Goal: Find specific page/section: Find specific page/section

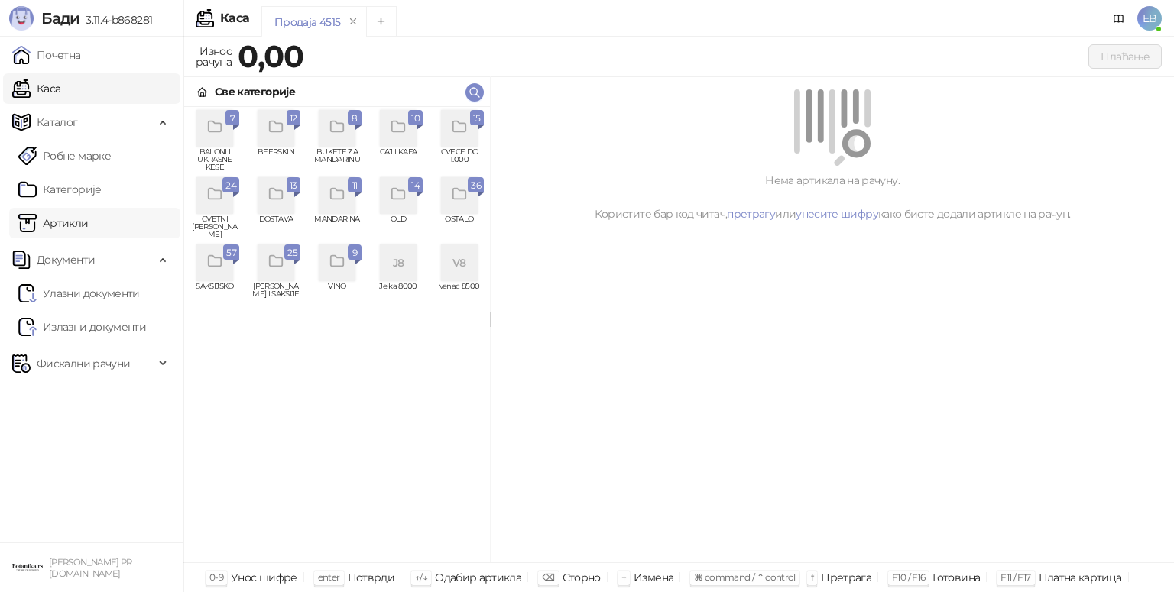
click at [73, 232] on link "Артикли" at bounding box center [53, 223] width 70 height 31
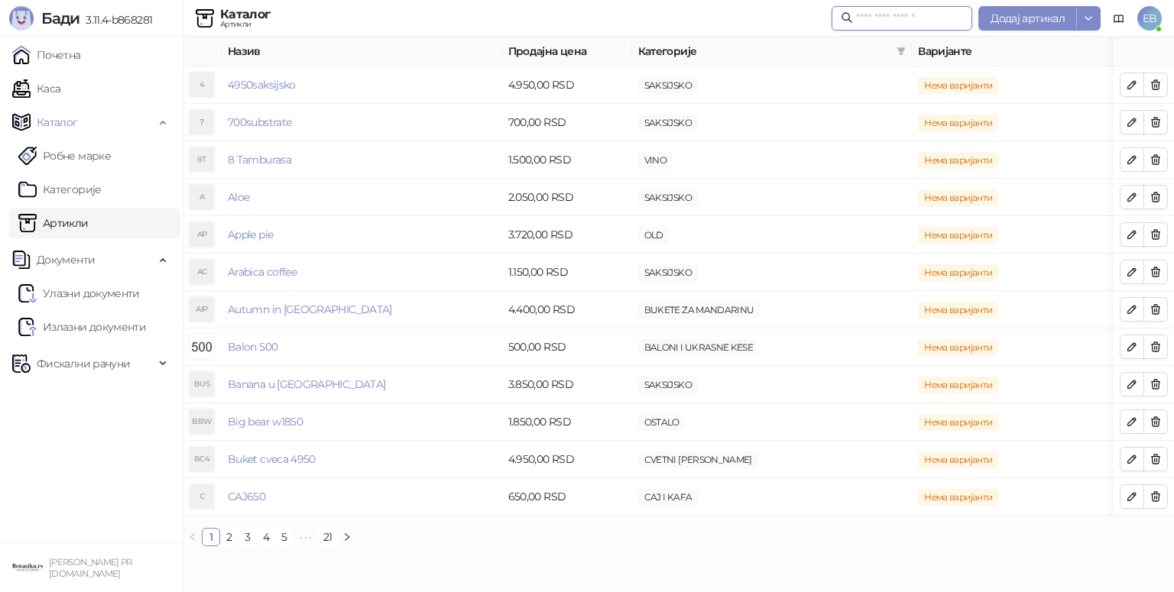
click at [887, 17] on input "text" at bounding box center [909, 18] width 107 height 17
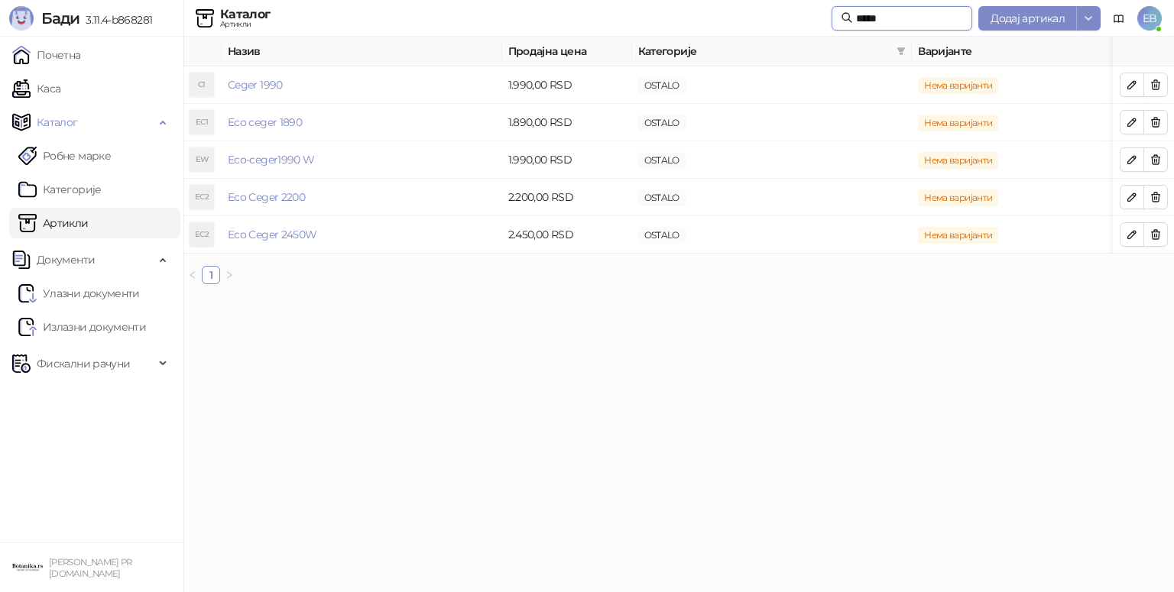
type input "*****"
